Goal: Task Accomplishment & Management: Manage account settings

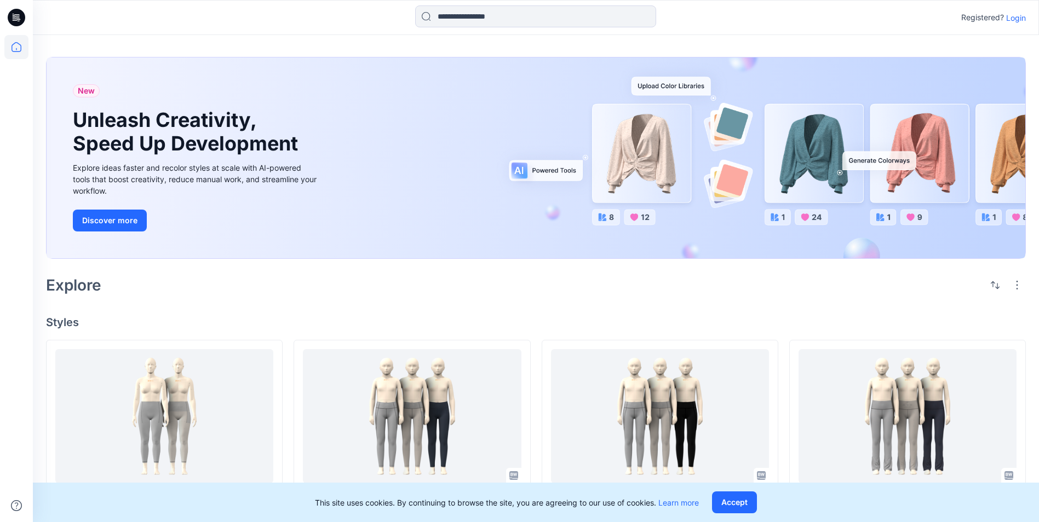
click at [1019, 20] on p "Login" at bounding box center [1016, 18] width 20 height 12
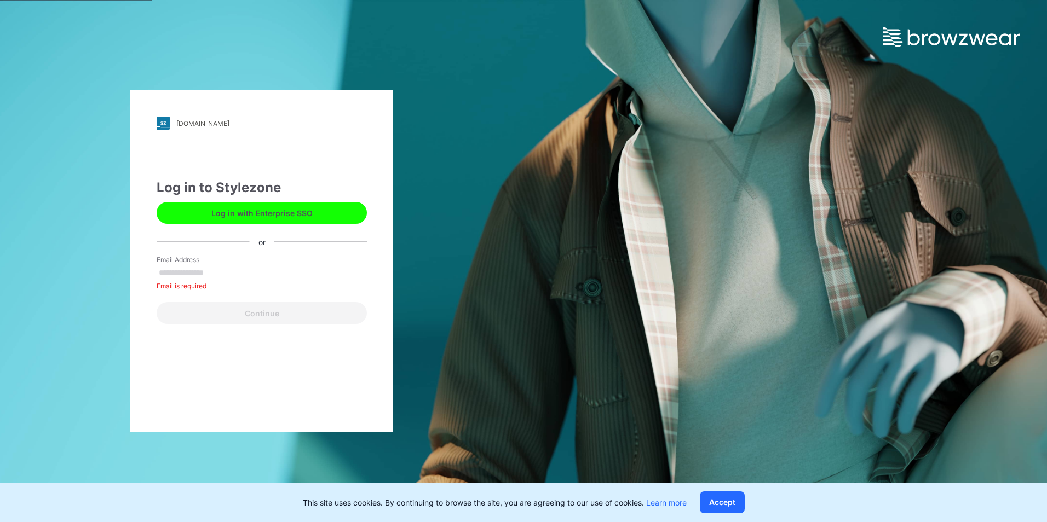
click at [240, 208] on button "Log in with Enterprise SSO" at bounding box center [262, 213] width 210 height 22
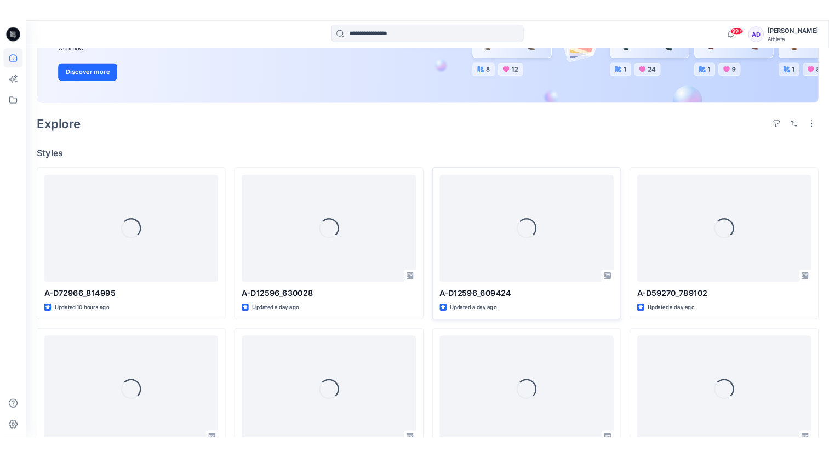
scroll to position [219, 0]
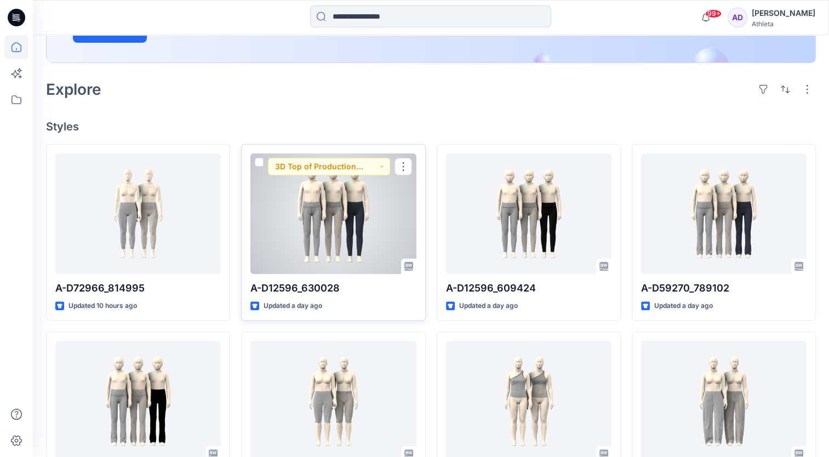
click at [337, 245] on div at bounding box center [332, 213] width 165 height 120
